Goal: Task Accomplishment & Management: Use online tool/utility

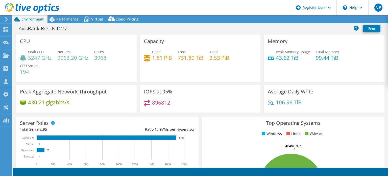
select select "Mumbai"
select select "INR"
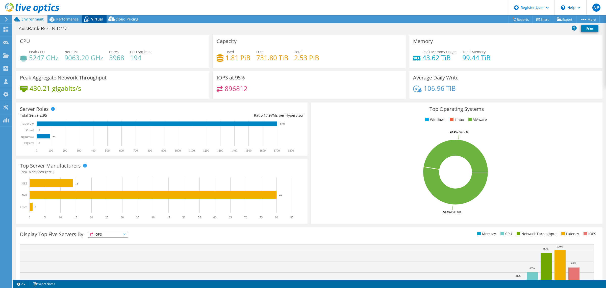
click at [92, 17] on span "Virtual" at bounding box center [97, 19] width 12 height 5
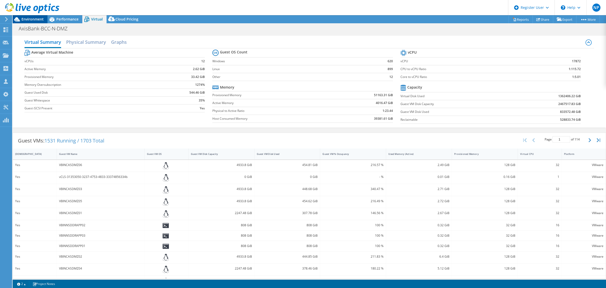
click at [34, 20] on span "Environment" at bounding box center [32, 19] width 22 height 5
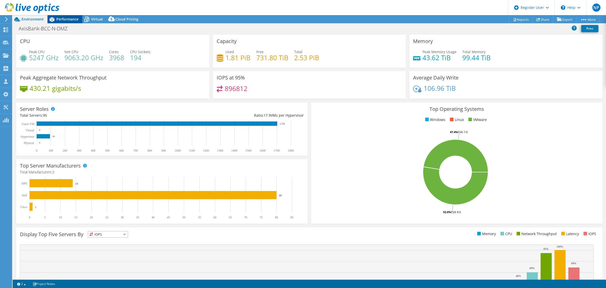
click at [69, 21] on div "Performance" at bounding box center [65, 19] width 35 height 8
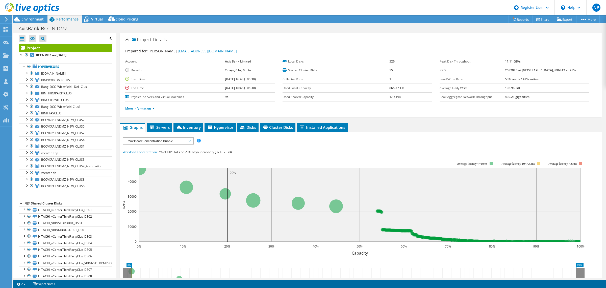
click at [215, 0] on header "NP Dell User Naresh Pushparaj Naresh.Pushparaj@dell.com Dell My Profile Log Out…" at bounding box center [303, 7] width 606 height 15
click at [58, 101] on span "BINCCILSWIFTCLUS" at bounding box center [55, 100] width 28 height 4
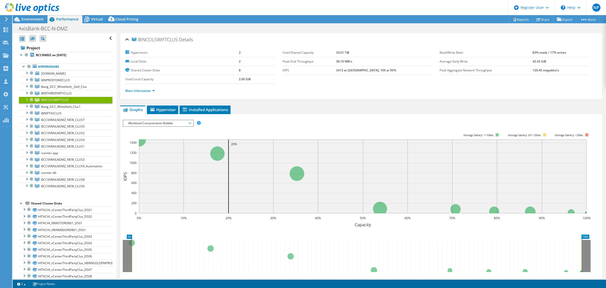
click at [176, 119] on div "IOPS Disk Throughput IO Size Latency Queue Depth CPU Percentage Memory Page Fau…" at bounding box center [361, 206] width 477 height 179
click at [174, 121] on span "Workload Concentration Bubble" at bounding box center [158, 123] width 65 height 6
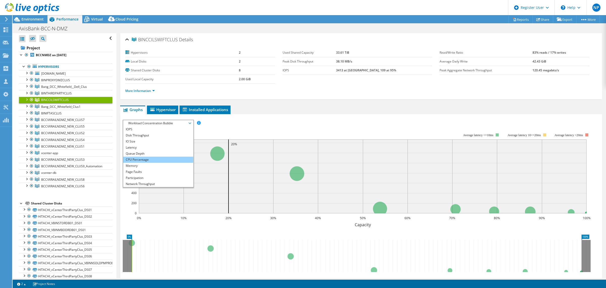
click at [149, 157] on li "CPU Percentage" at bounding box center [158, 159] width 70 height 6
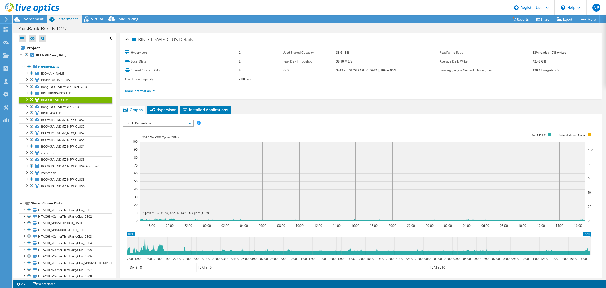
click at [252, 116] on div "IOPS Disk Throughput IO Size Latency Queue Depth CPU Percentage Memory Page Fau…" at bounding box center [361, 205] width 477 height 182
click at [51, 113] on span "BINIFTASCLUS" at bounding box center [51, 113] width 20 height 4
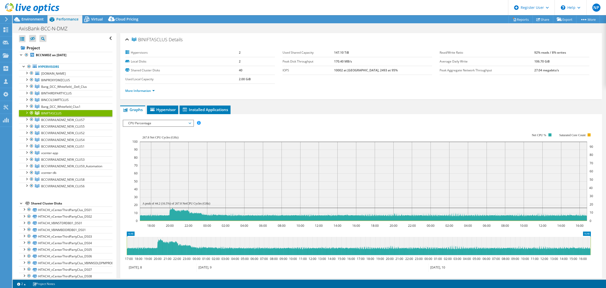
click at [287, 102] on div "BINIFTASCLUS Details Hypervisors 2 Local Disks 2 Shared Cluster Disks 40 Used L…" at bounding box center [361, 182] width 490 height 298
click at [56, 80] on span "BINPROXYDMZCLUS" at bounding box center [55, 80] width 29 height 4
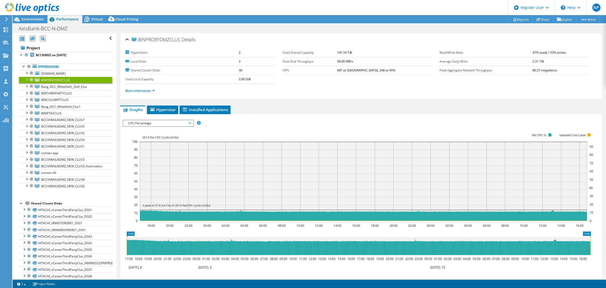
click at [158, 91] on li "More Information" at bounding box center [141, 91] width 33 height 6
click at [153, 90] on link "More Information" at bounding box center [140, 90] width 30 height 4
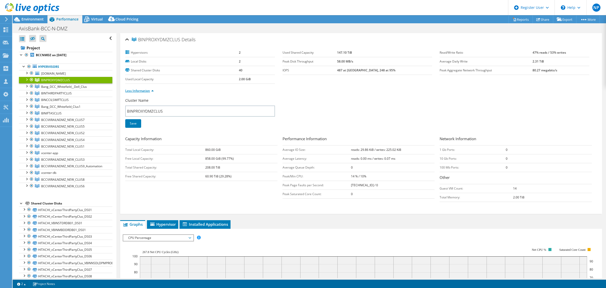
click at [153, 90] on link "Less Information" at bounding box center [139, 90] width 29 height 4
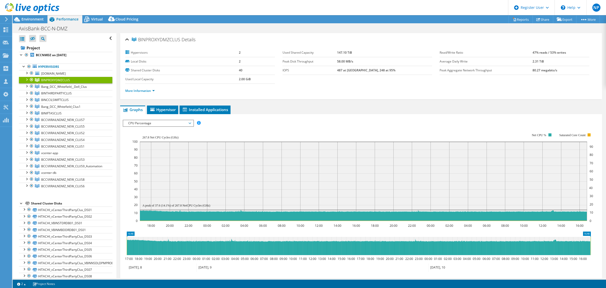
click at [297, 137] on rect at bounding box center [362, 176] width 461 height 101
click at [165, 107] on span "Hypervisor" at bounding box center [163, 109] width 26 height 5
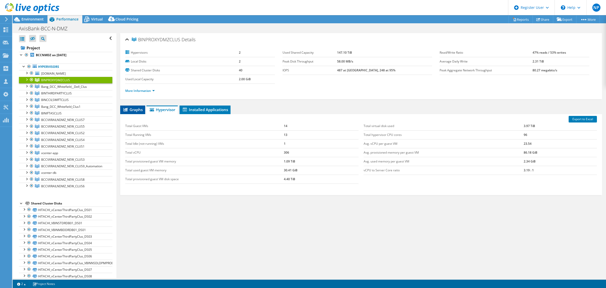
click at [136, 110] on span "Graphs" at bounding box center [133, 109] width 20 height 5
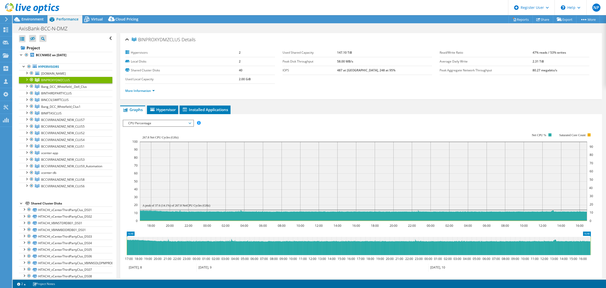
click at [51, 79] on span "BINPROXYDMZCLUS" at bounding box center [55, 80] width 29 height 4
click at [149, 94] on div "More Information" at bounding box center [361, 91] width 472 height 14
click at [149, 90] on link "More Information" at bounding box center [140, 90] width 30 height 4
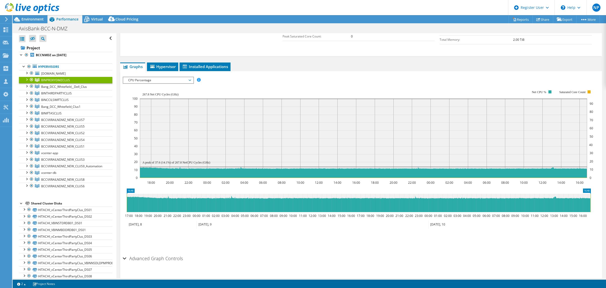
scroll to position [158, 0]
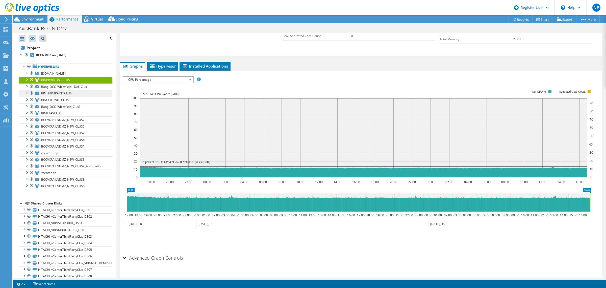
click at [65, 96] on link "BINTHIRDPARTYCLUS" at bounding box center [65, 93] width 93 height 7
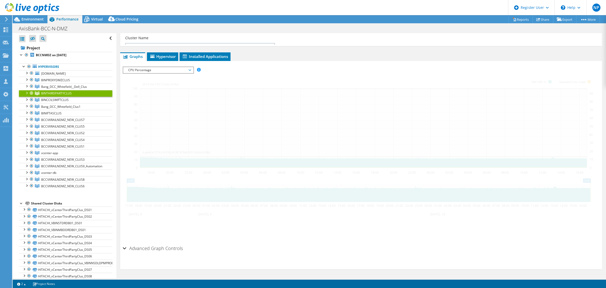
scroll to position [53, 0]
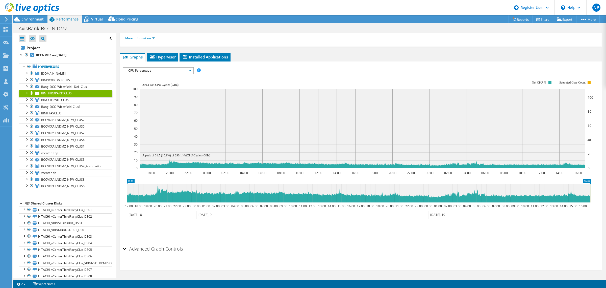
click at [312, 73] on div "IOPS Disk Throughput IO Size Latency Queue Depth CPU Percentage Memory Page Fau…" at bounding box center [361, 70] width 477 height 7
click at [70, 108] on span "Bang_DCC_Whitefield_Clus1" at bounding box center [60, 106] width 39 height 4
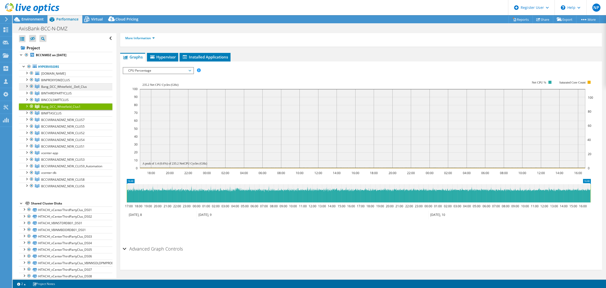
click at [64, 87] on span "Bang_DCC_Whitefield__Dell_Clus" at bounding box center [64, 86] width 46 height 4
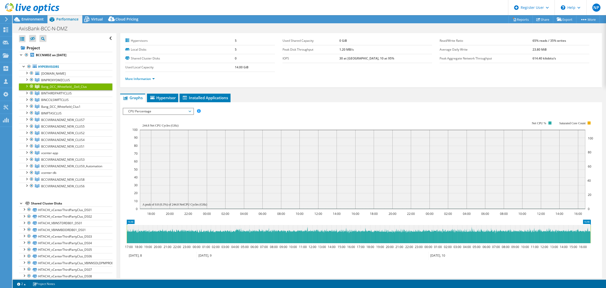
scroll to position [0, 0]
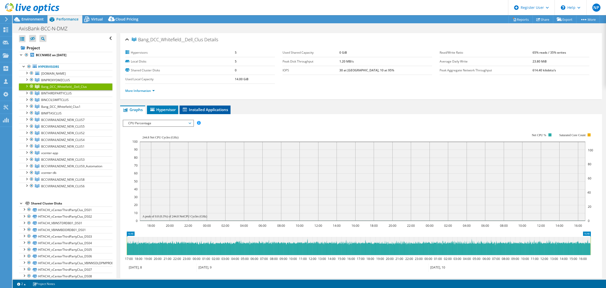
click at [194, 110] on span "Installed Applications" at bounding box center [205, 109] width 46 height 5
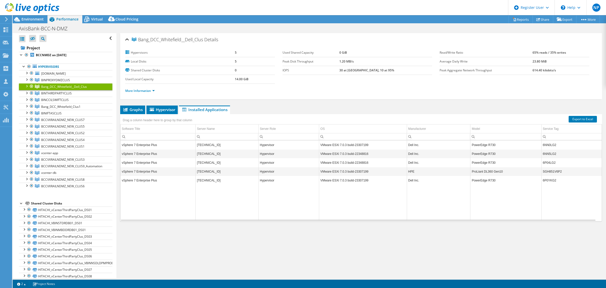
click at [351, 175] on div "Bang_DCC_Whitefield__Dell_Clus Details Hypervisors 5 Local Disks 5 Shared Clust…" at bounding box center [361, 155] width 490 height 245
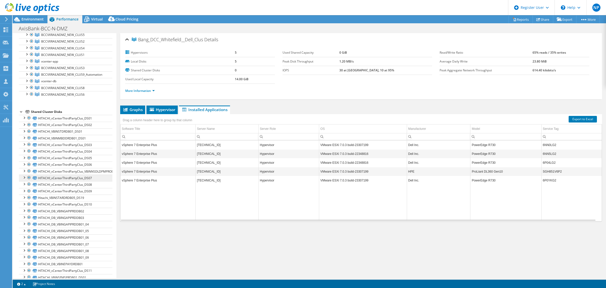
scroll to position [95, 0]
click at [46, 56] on link "vcenter-app" at bounding box center [65, 58] width 93 height 7
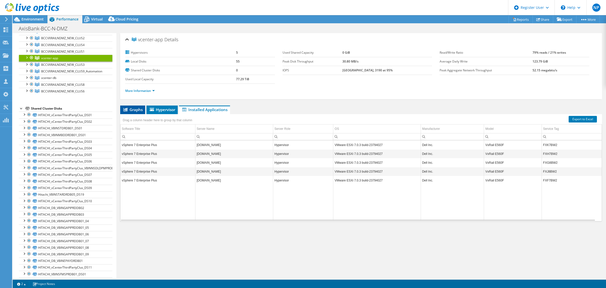
click at [125, 109] on icon at bounding box center [126, 110] width 4 height 4
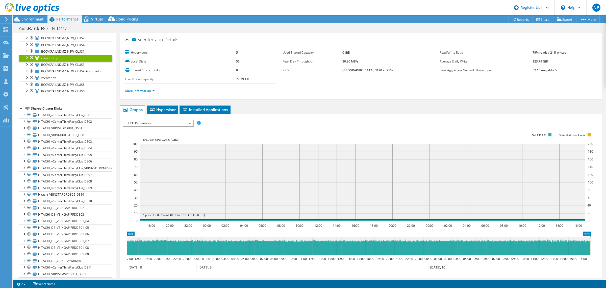
click at [252, 120] on div "IOPS Disk Throughput IO Size Latency Queue Depth CPU Percentage Memory Page Fau…" at bounding box center [361, 123] width 477 height 7
click at [48, 80] on span "vcenter-db" at bounding box center [48, 78] width 15 height 4
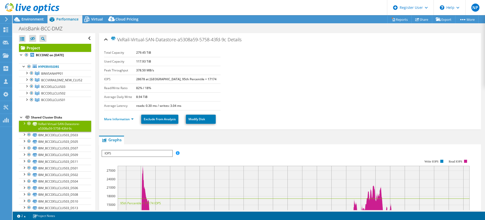
select select "Mumbai"
select select "USD"
click at [23, 17] on span "Environment" at bounding box center [32, 19] width 22 height 5
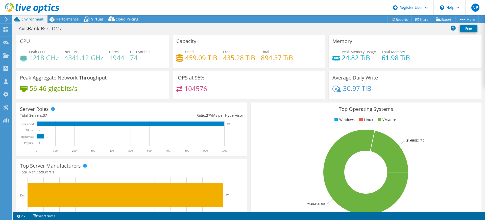
click at [69, 12] on header "NP Dell User Naresh Pushparaj Naresh.Pushparaj@dell.com Dell My Profile Log Out…" at bounding box center [242, 7] width 485 height 15
click at [87, 18] on icon at bounding box center [86, 20] width 5 height 4
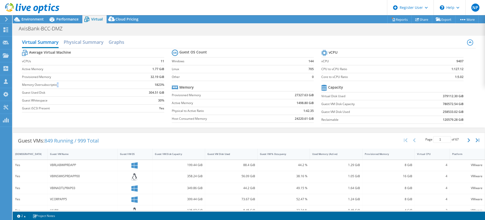
click at [56, 84] on label "Memory Oversubscription" at bounding box center [76, 84] width 108 height 5
click at [53, 138] on span "849 Running / 999 Total" at bounding box center [71, 140] width 54 height 7
click at [38, 18] on span "Environment" at bounding box center [32, 19] width 22 height 5
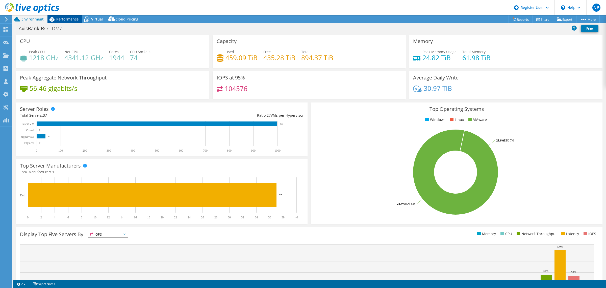
click at [66, 18] on span "Performance" at bounding box center [67, 19] width 22 height 5
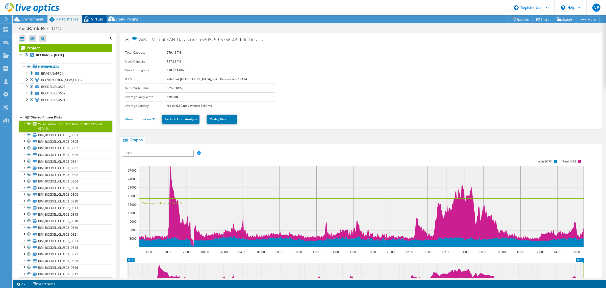
click at [85, 21] on icon at bounding box center [86, 19] width 9 height 9
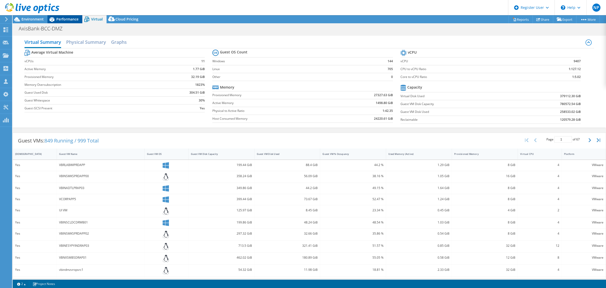
click at [71, 21] on div "Performance" at bounding box center [65, 19] width 35 height 8
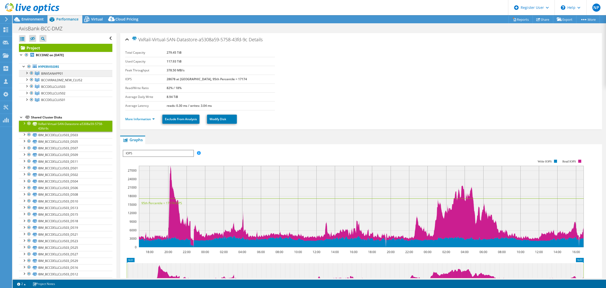
click at [53, 74] on span "BINVSANAPP01" at bounding box center [52, 73] width 22 height 4
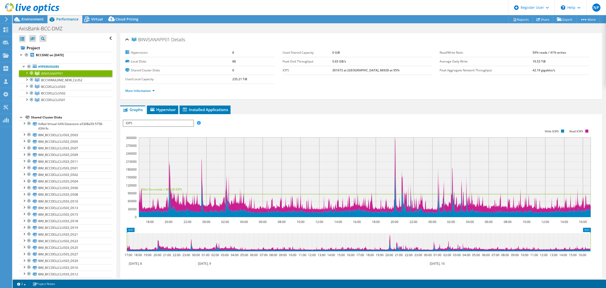
click at [159, 124] on span "IOPS" at bounding box center [158, 123] width 70 height 6
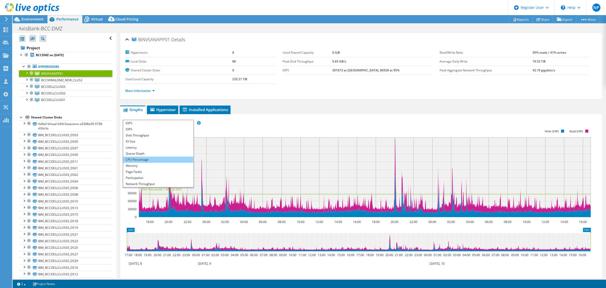
click at [152, 158] on li "CPU Percentage" at bounding box center [158, 159] width 70 height 6
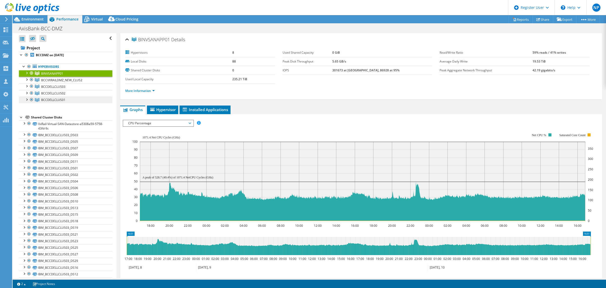
click at [53, 99] on span "BCCDELLCLUS01" at bounding box center [53, 100] width 24 height 4
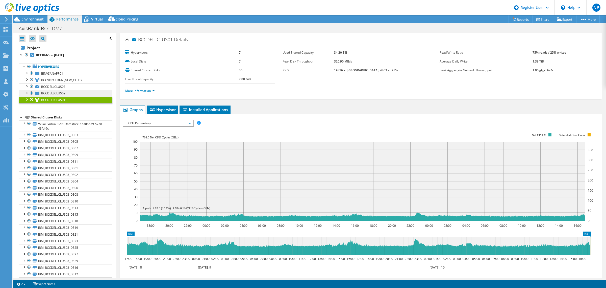
click at [66, 91] on link "BCCDELLCLUS02" at bounding box center [65, 93] width 93 height 7
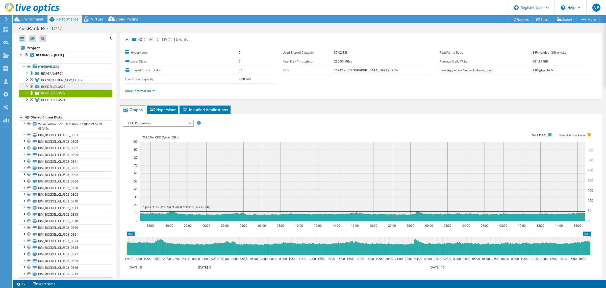
click at [69, 85] on link "BCCDELLCLUS03" at bounding box center [65, 86] width 93 height 7
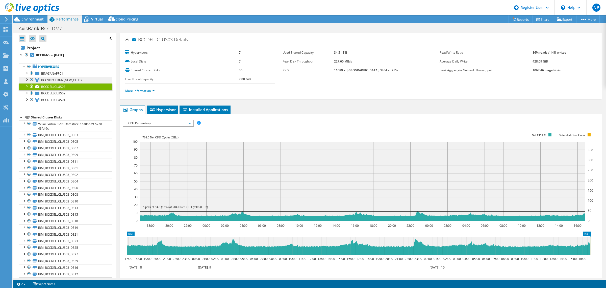
click at [77, 78] on span "BCCVXRAILDMZ_NEW_CLUS2" at bounding box center [61, 80] width 41 height 4
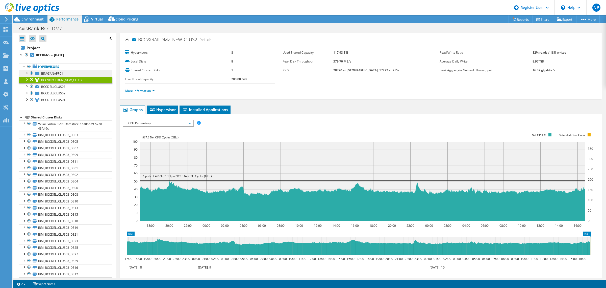
click at [57, 74] on span "BINVSANAPP01" at bounding box center [52, 73] width 22 height 4
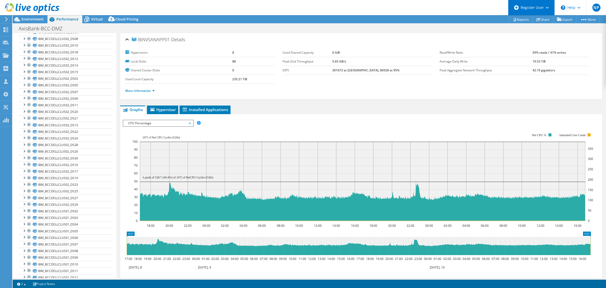
scroll to position [160, 0]
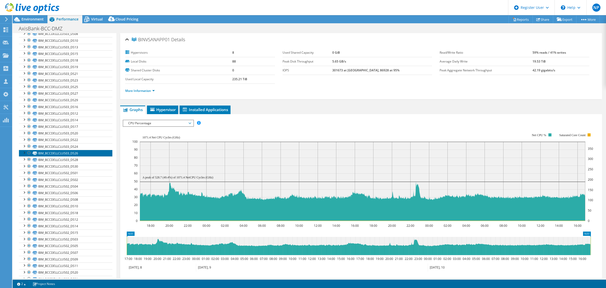
click at [83, 154] on link "IBM_BCCDELLCLUS03_DS26" at bounding box center [65, 153] width 93 height 7
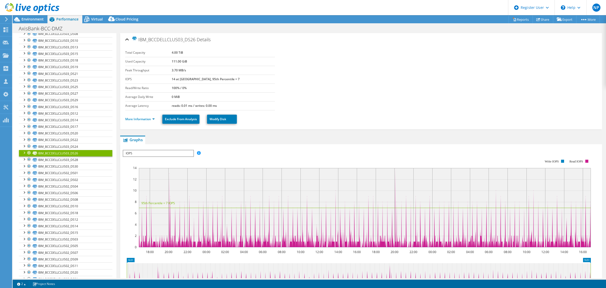
drag, startPoint x: 199, startPoint y: 40, endPoint x: 139, endPoint y: 40, distance: 59.6
click at [139, 40] on div "IBM_BCCDELLCLUS03_DS26 Details" at bounding box center [361, 39] width 472 height 11
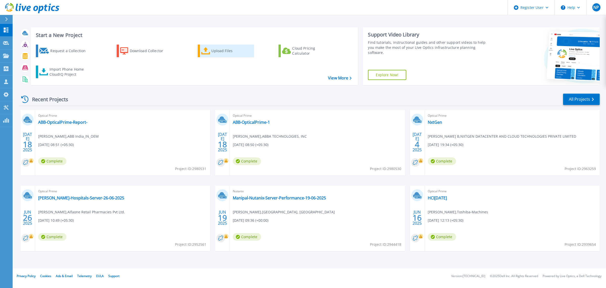
click at [223, 52] on div "Upload Files" at bounding box center [232, 51] width 40 height 10
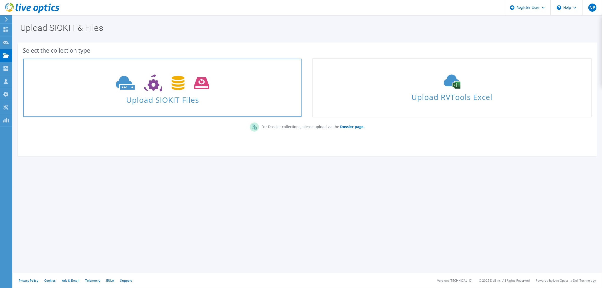
click at [135, 72] on span at bounding box center [162, 82] width 278 height 21
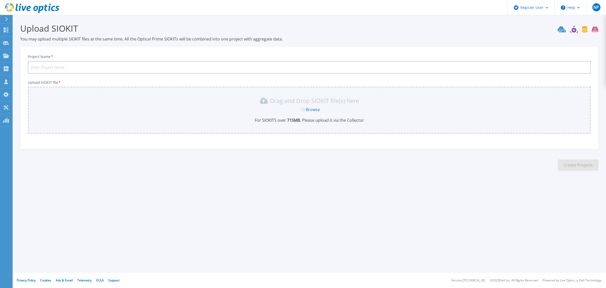
click at [315, 110] on link "Browse" at bounding box center [313, 110] width 14 height 6
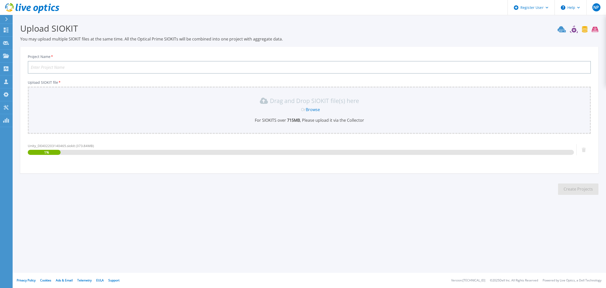
click at [65, 65] on input "Project Name *" at bounding box center [310, 67] width 564 height 13
paste input "UnityDE402203140465"
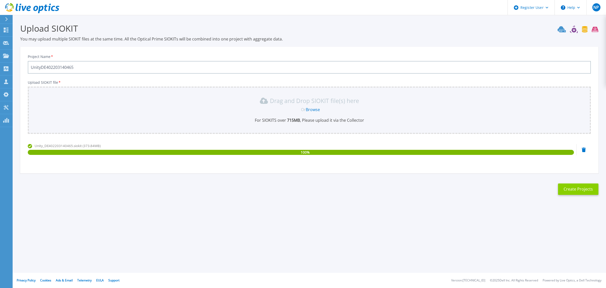
type input "UnityDE402203140465"
click at [569, 186] on button "Create Projects" at bounding box center [578, 188] width 40 height 11
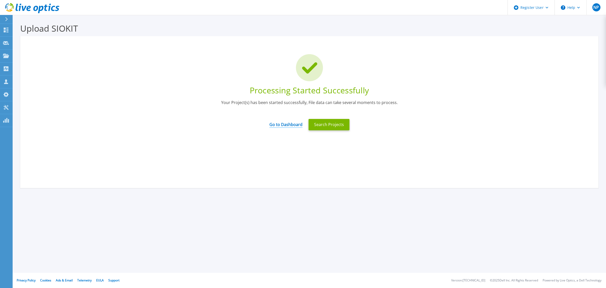
click at [280, 125] on link "Go to Dashboard" at bounding box center [286, 123] width 33 height 10
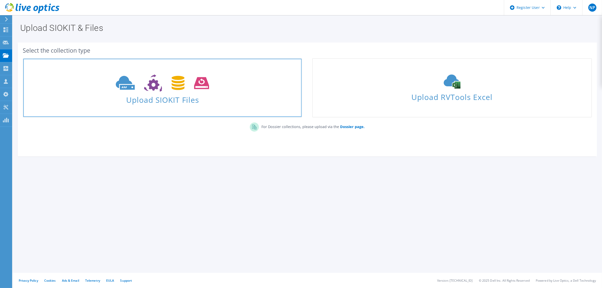
click at [168, 81] on icon at bounding box center [162, 82] width 93 height 17
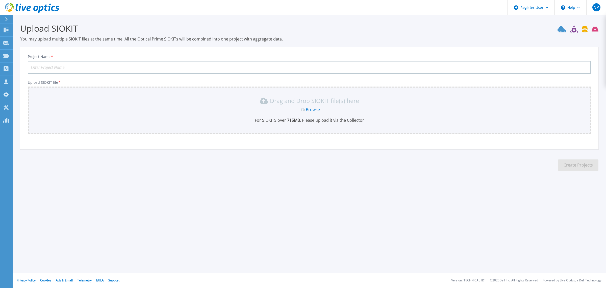
click at [309, 111] on link "Browse" at bounding box center [313, 110] width 14 height 6
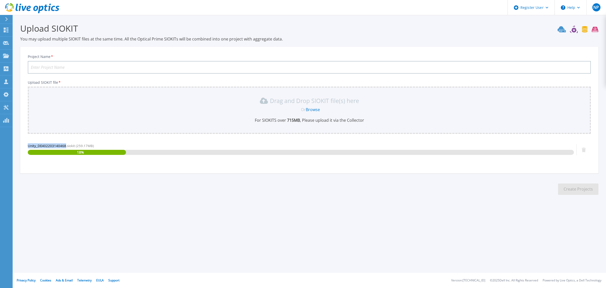
drag, startPoint x: 27, startPoint y: 147, endPoint x: 65, endPoint y: 146, distance: 37.9
click at [65, 146] on div "Project Name * Upload SIOKIT file * Drag and Drop SIOKIT file(s) here Or Browse…" at bounding box center [309, 111] width 579 height 123
copy span "Unity_DE402203140468"
click at [53, 68] on input "Project Name *" at bounding box center [310, 67] width 564 height 13
paste input "UnityDE402203140468"
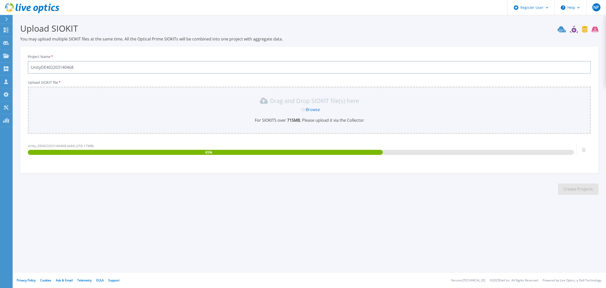
type input "UnityDE402203140468"
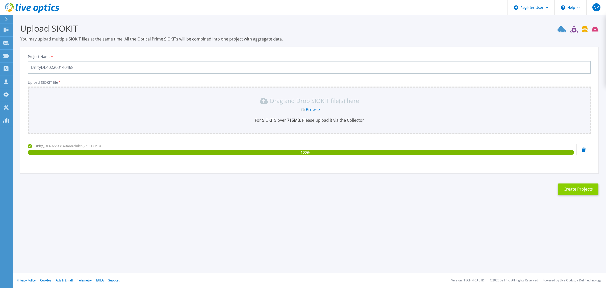
click at [576, 184] on button "Create Projects" at bounding box center [578, 188] width 40 height 11
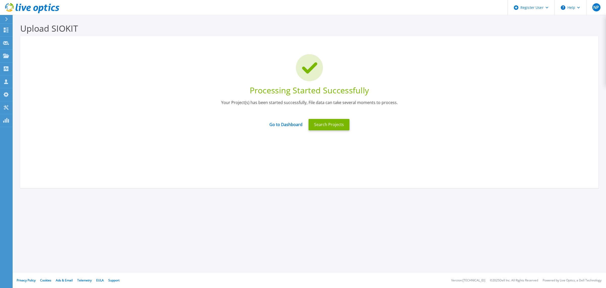
click at [296, 128] on div "Go to Dashboard" at bounding box center [286, 124] width 39 height 11
click at [296, 126] on link "Go to Dashboard" at bounding box center [286, 123] width 33 height 10
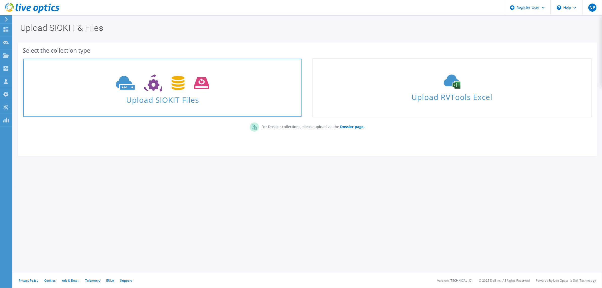
click at [152, 86] on use at bounding box center [162, 82] width 93 height 17
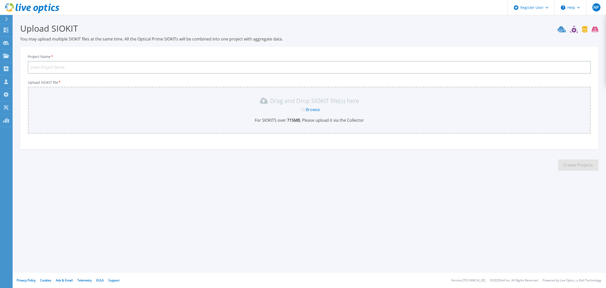
click at [328, 119] on p "For SIOKITS over 715 MB , Please upload it via the Collector" at bounding box center [309, 120] width 557 height 6
click at [316, 110] on link "Browse" at bounding box center [313, 110] width 14 height 6
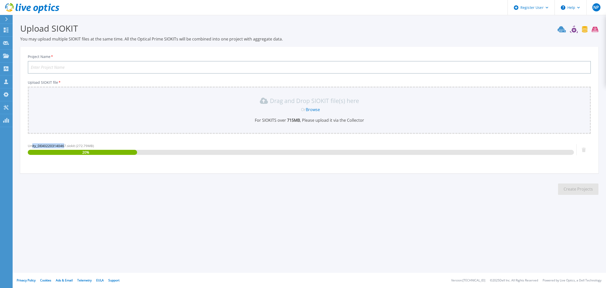
drag, startPoint x: 32, startPoint y: 146, endPoint x: 63, endPoint y: 145, distance: 30.4
click at [63, 145] on span "Unity_DE402203140467.siokit (272.79MB)" at bounding box center [61, 145] width 66 height 5
click at [31, 148] on div "Unity_DE402203140467.siokit (272.79MB) 22 %" at bounding box center [301, 149] width 547 height 12
drag, startPoint x: 27, startPoint y: 145, endPoint x: 64, endPoint y: 146, distance: 37.9
click at [64, 146] on div "Project Name * Upload SIOKIT file * Drag and Drop SIOKIT file(s) here Or Browse…" at bounding box center [309, 111] width 579 height 123
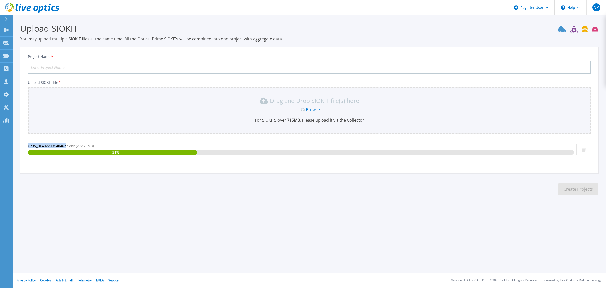
copy span "Unity_DE402203140467"
click at [47, 63] on input "Project Name *" at bounding box center [310, 67] width 564 height 13
paste input "UnityDE402203140467"
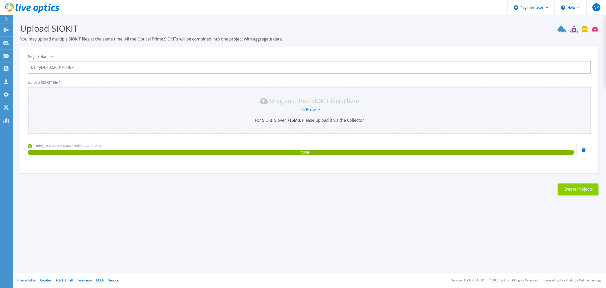
type input "UnityDE402203140467"
click at [592, 183] on button "Create Projects" at bounding box center [578, 188] width 40 height 11
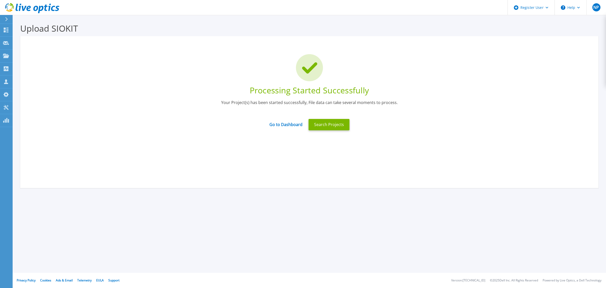
click at [270, 131] on div "Go to Dashboard Search Projects" at bounding box center [310, 124] width 564 height 17
click at [275, 127] on link "Go to Dashboard" at bounding box center [286, 123] width 33 height 10
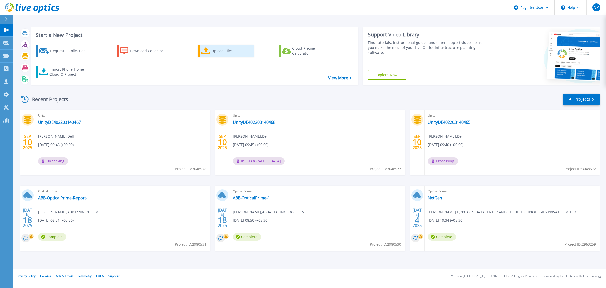
click at [200, 51] on link "Upload Files" at bounding box center [226, 50] width 56 height 13
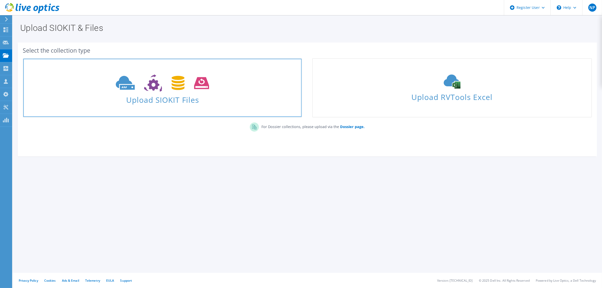
click at [184, 84] on icon at bounding box center [162, 82] width 93 height 17
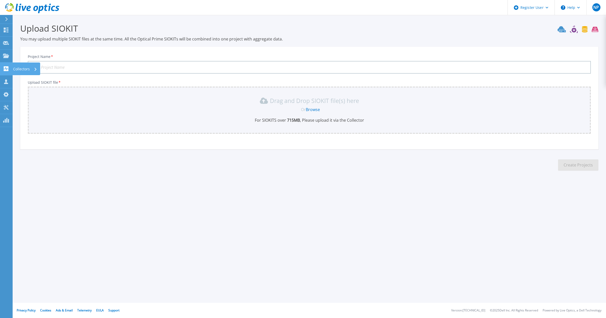
click at [7, 72] on link "Collectors Collectors" at bounding box center [6, 68] width 13 height 13
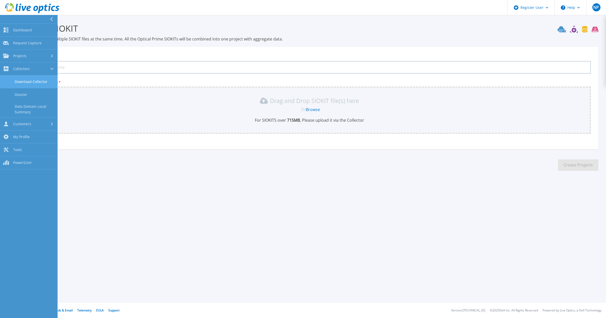
click at [41, 82] on link "Download Collector" at bounding box center [29, 81] width 58 height 13
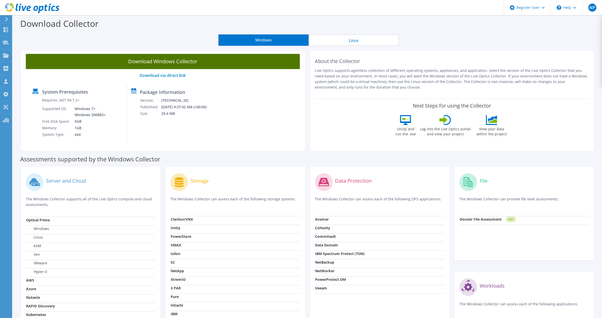
click at [168, 58] on link "Download Windows Collector" at bounding box center [163, 61] width 274 height 15
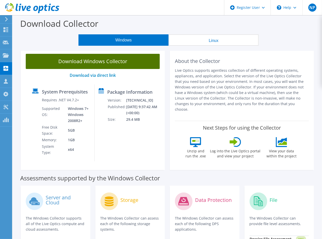
click at [90, 61] on link "Download Windows Collector" at bounding box center [93, 61] width 134 height 15
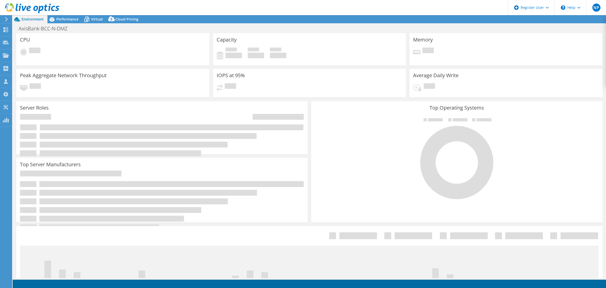
select select "[GEOGRAPHIC_DATA]"
select select "INR"
click at [27, 8] on use at bounding box center [32, 8] width 54 height 10
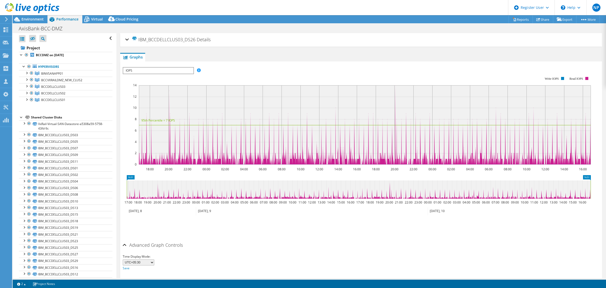
select select "[GEOGRAPHIC_DATA]"
select select "USD"
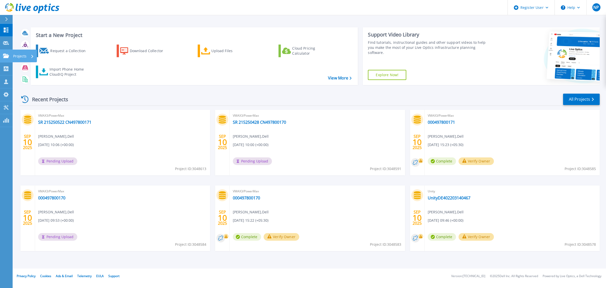
click at [9, 57] on div "Projects" at bounding box center [15, 56] width 24 height 5
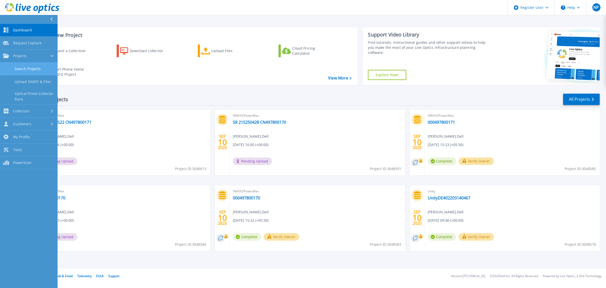
click at [37, 72] on link "Search Projects" at bounding box center [29, 68] width 58 height 13
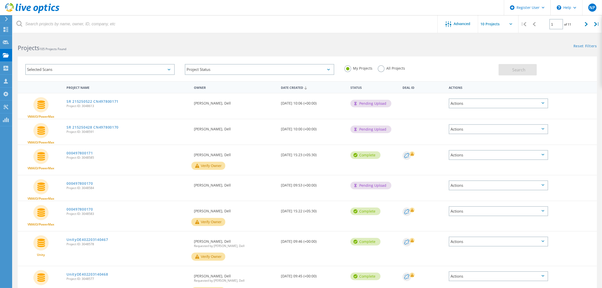
click at [392, 69] on label "All Projects" at bounding box center [392, 67] width 28 height 5
click at [0, 0] on input "All Projects" at bounding box center [0, 0] width 0 height 0
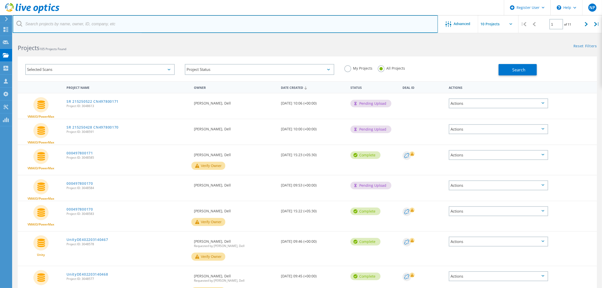
click at [152, 30] on input "text" at bounding box center [225, 24] width 425 height 18
paste input "3010350"
type input "3010350"
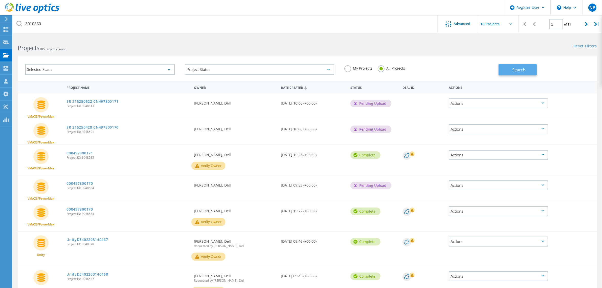
click at [513, 68] on span "Search" at bounding box center [518, 70] width 13 height 6
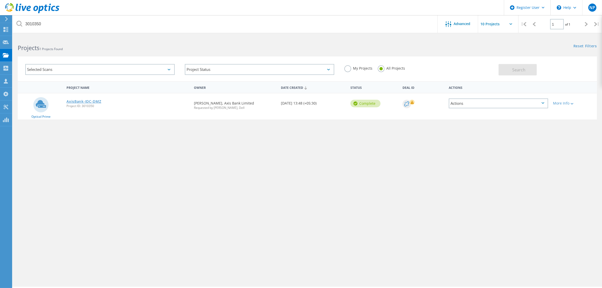
click at [88, 100] on link "AxisBank-IDC-DMZ" at bounding box center [83, 102] width 35 height 4
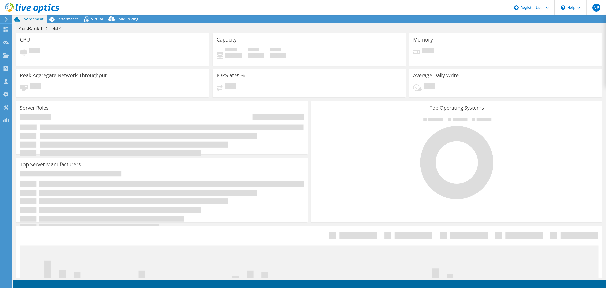
select select "[GEOGRAPHIC_DATA]"
select select "INR"
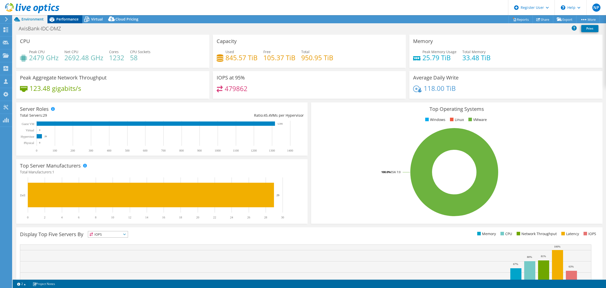
click at [65, 17] on span "Performance" at bounding box center [67, 19] width 22 height 5
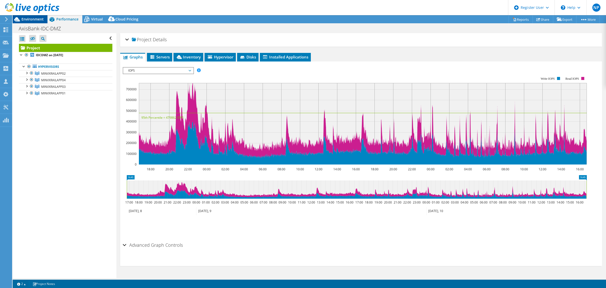
click at [40, 20] on span "Environment" at bounding box center [32, 19] width 22 height 5
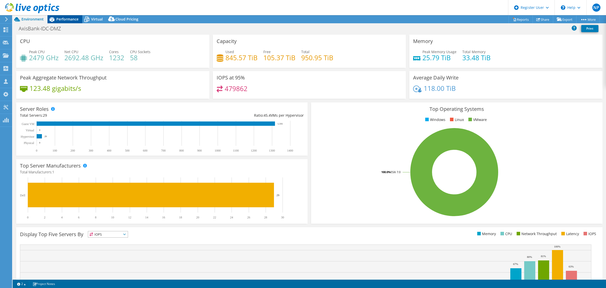
click at [74, 20] on span "Performance" at bounding box center [67, 19] width 22 height 5
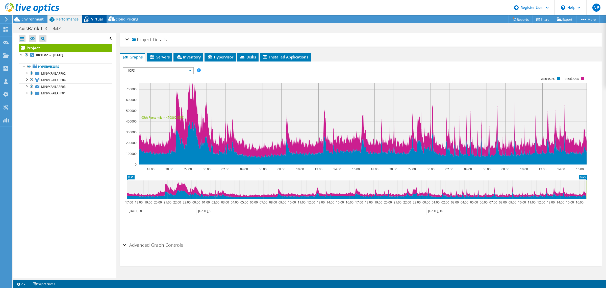
click at [87, 19] on icon at bounding box center [86, 19] width 9 height 9
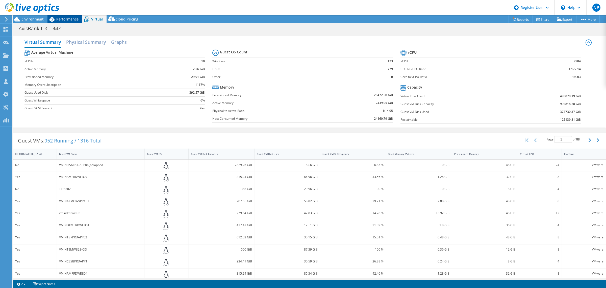
click at [64, 21] on span "Performance" at bounding box center [67, 19] width 22 height 5
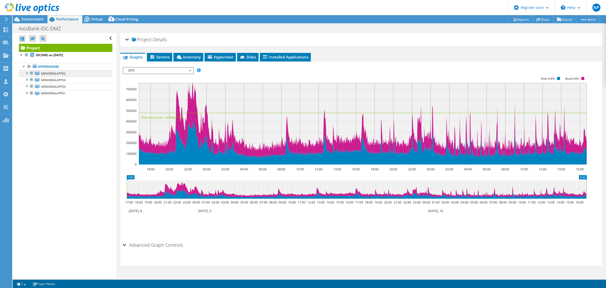
click at [57, 72] on span "MINVXRAILAPP02" at bounding box center [53, 73] width 25 height 4
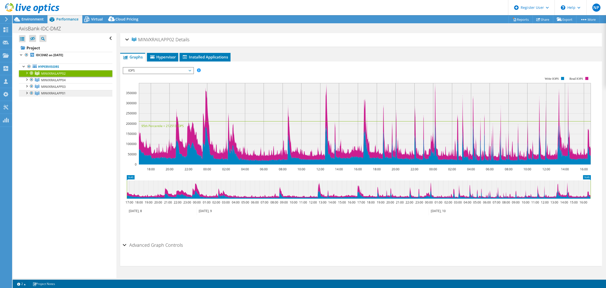
click at [61, 97] on link "MINVXRAILAPP01" at bounding box center [65, 93] width 93 height 7
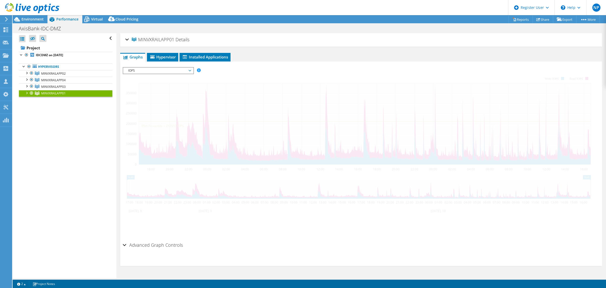
click at [166, 73] on div "IOPS IOPS Disk Throughput IO Size Latency Queue Depth CPU Percentage Memory Pag…" at bounding box center [158, 70] width 71 height 7
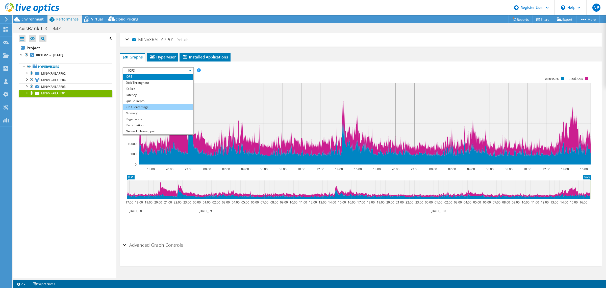
click at [149, 106] on li "CPU Percentage" at bounding box center [158, 107] width 70 height 6
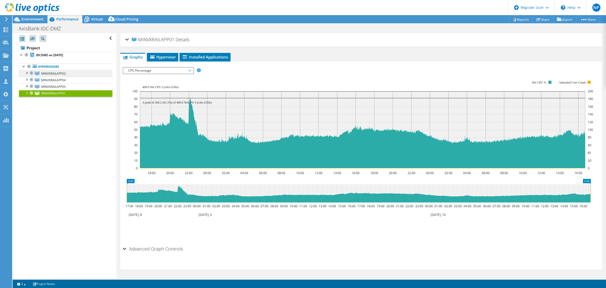
click at [68, 71] on link "MINVXRAILAPP02" at bounding box center [65, 73] width 93 height 7
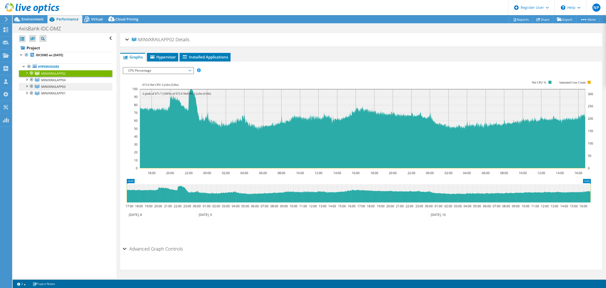
click at [65, 87] on span "MINVXRAILAPP03" at bounding box center [53, 86] width 25 height 4
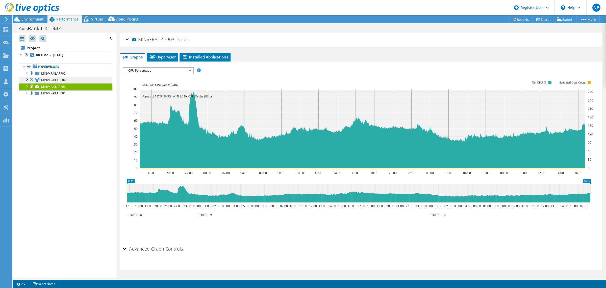
click at [66, 81] on link "MINVXRAILAPP04" at bounding box center [65, 80] width 93 height 7
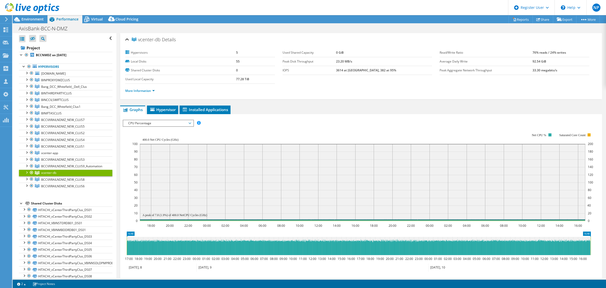
select select "[GEOGRAPHIC_DATA]"
select select "INR"
